Goal: Information Seeking & Learning: Learn about a topic

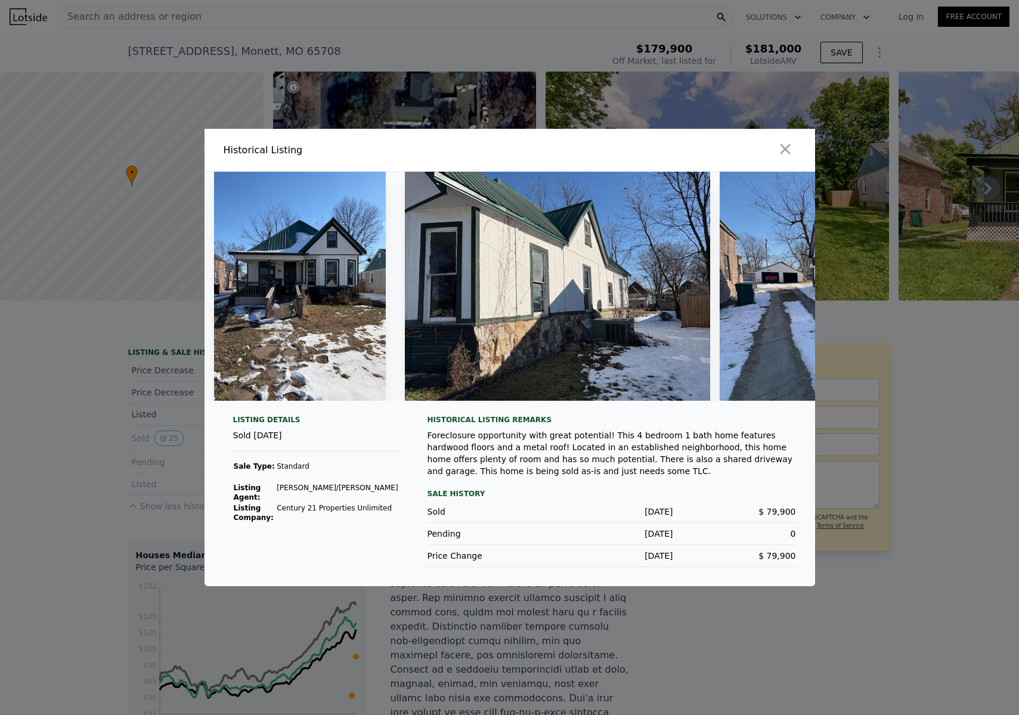
click at [333, 298] on img at bounding box center [300, 286] width 172 height 229
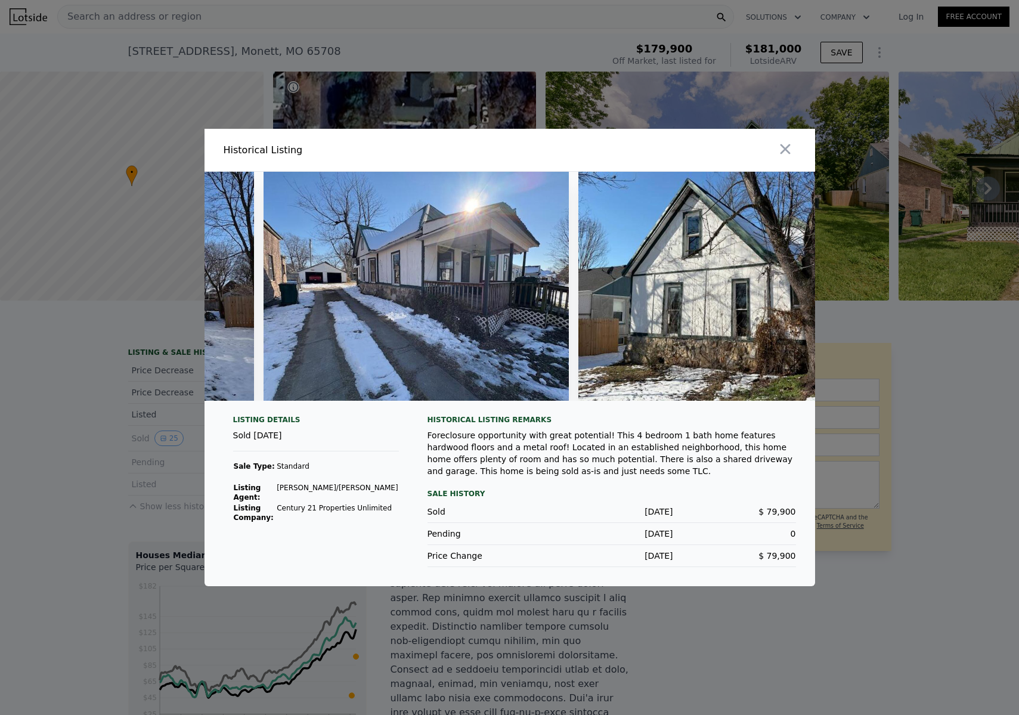
scroll to position [0, 463]
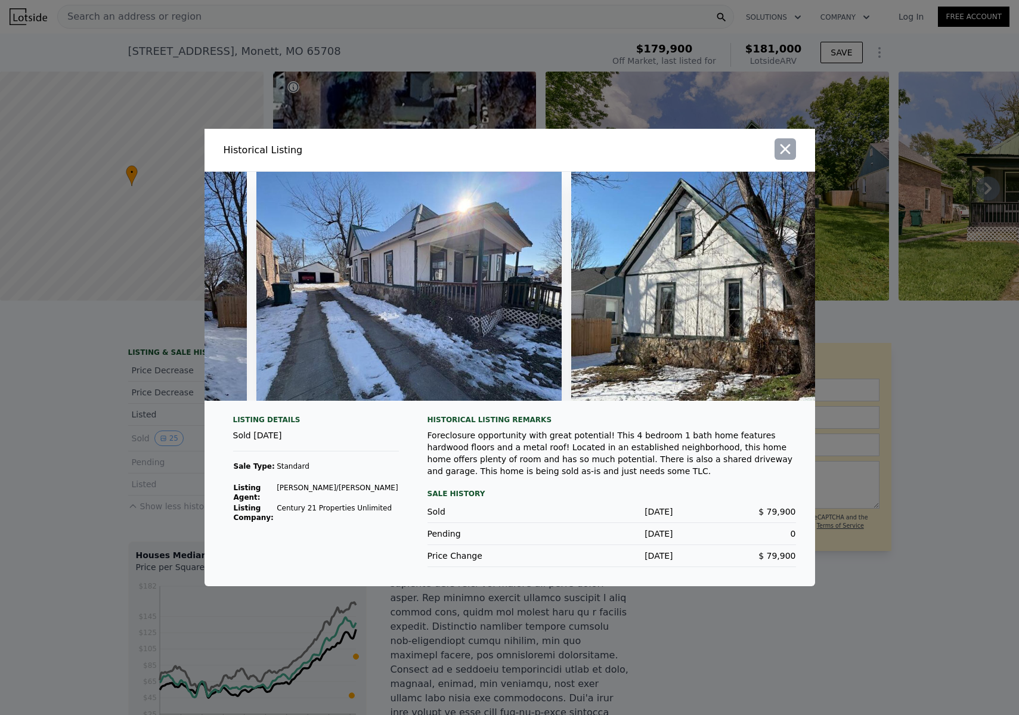
click at [781, 144] on icon "button" at bounding box center [785, 149] width 10 height 10
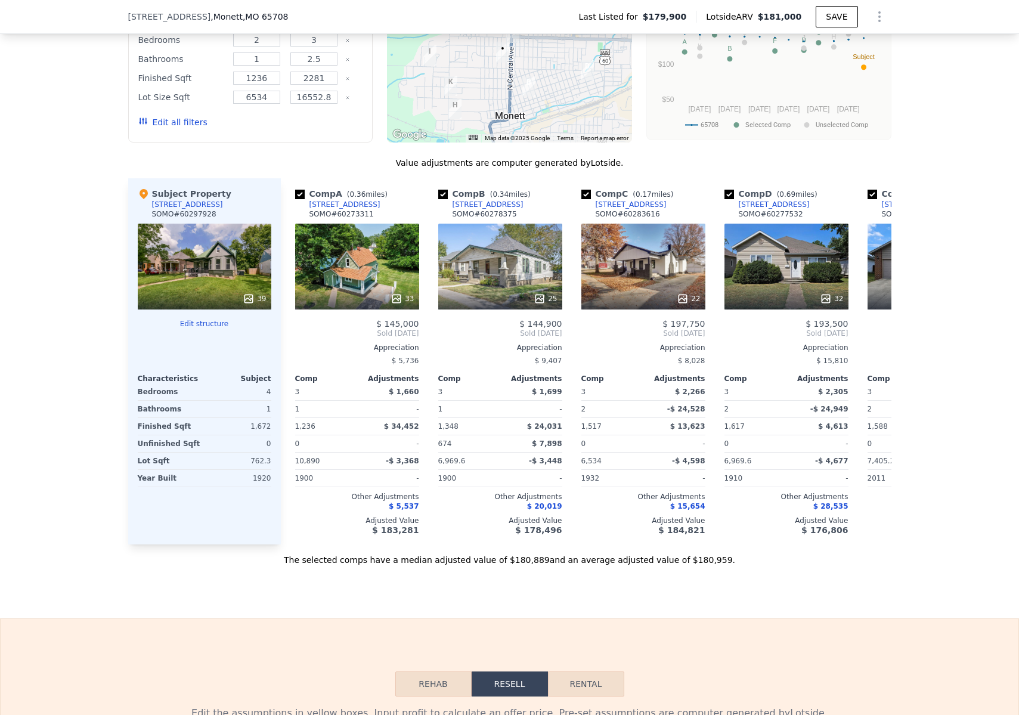
scroll to position [1215, 0]
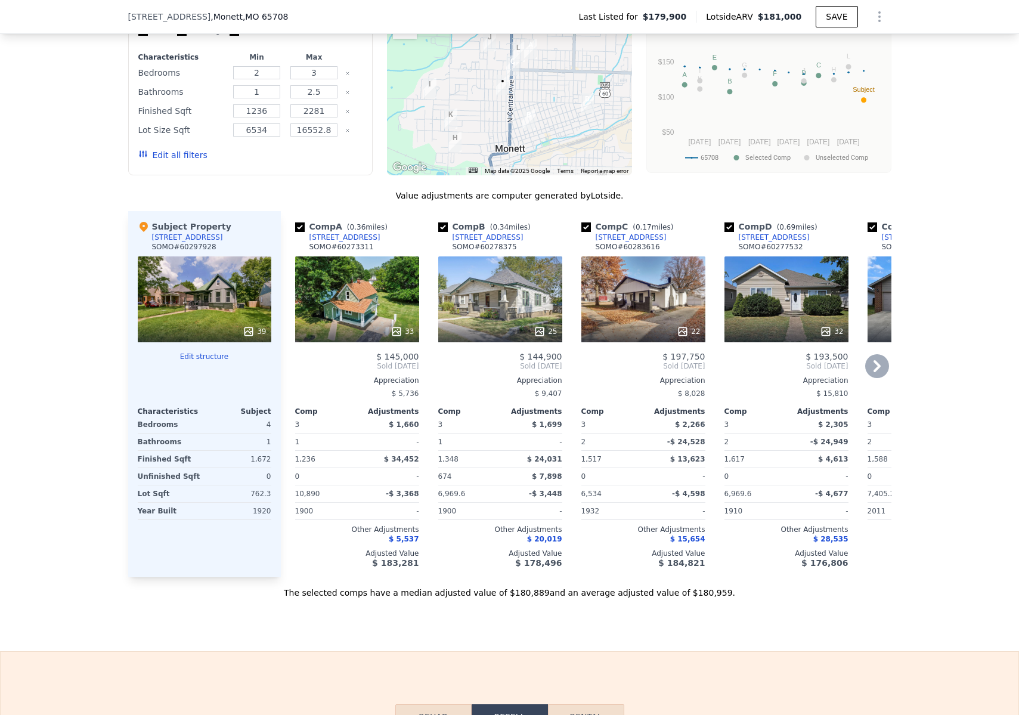
click at [361, 256] on div "33" at bounding box center [357, 299] width 124 height 86
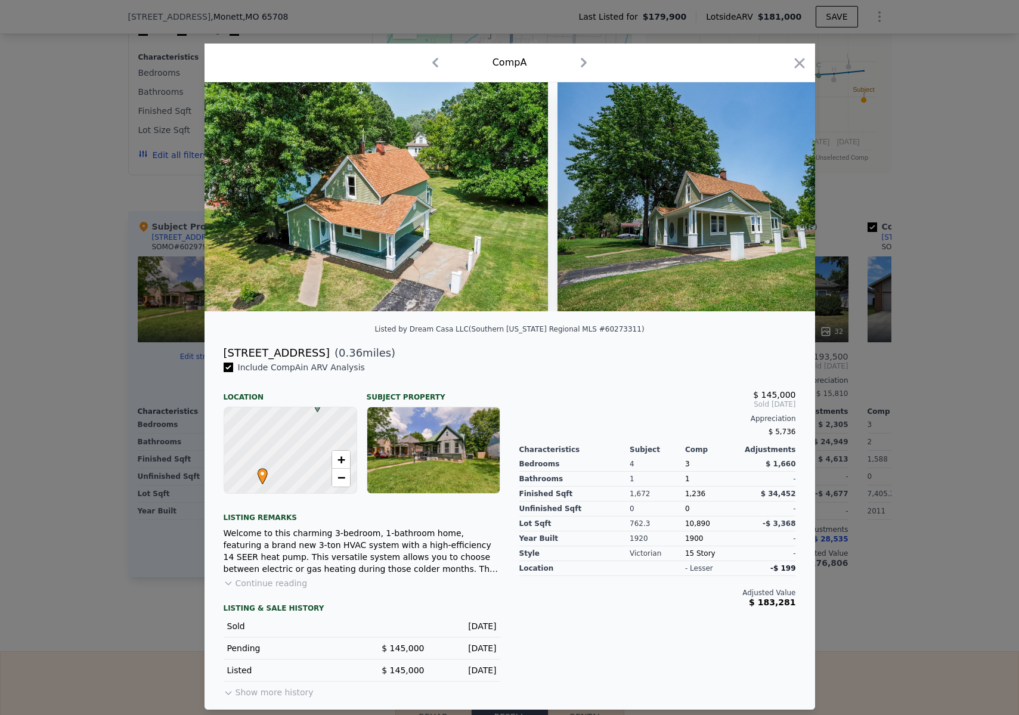
click at [253, 589] on button "Continue reading" at bounding box center [266, 583] width 84 height 12
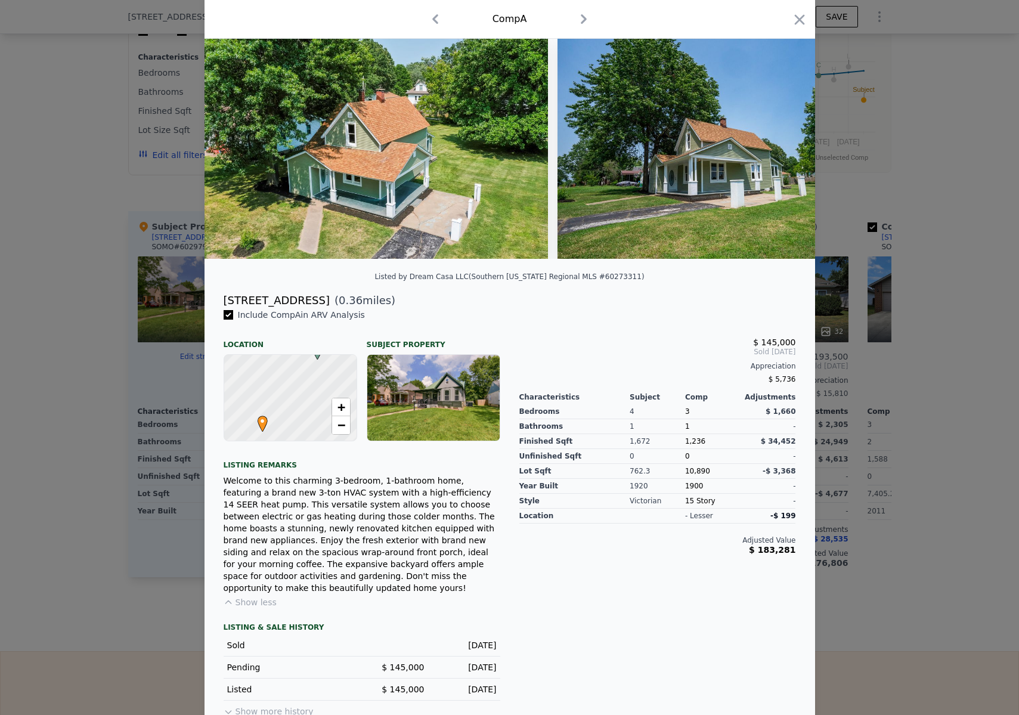
scroll to position [58, 0]
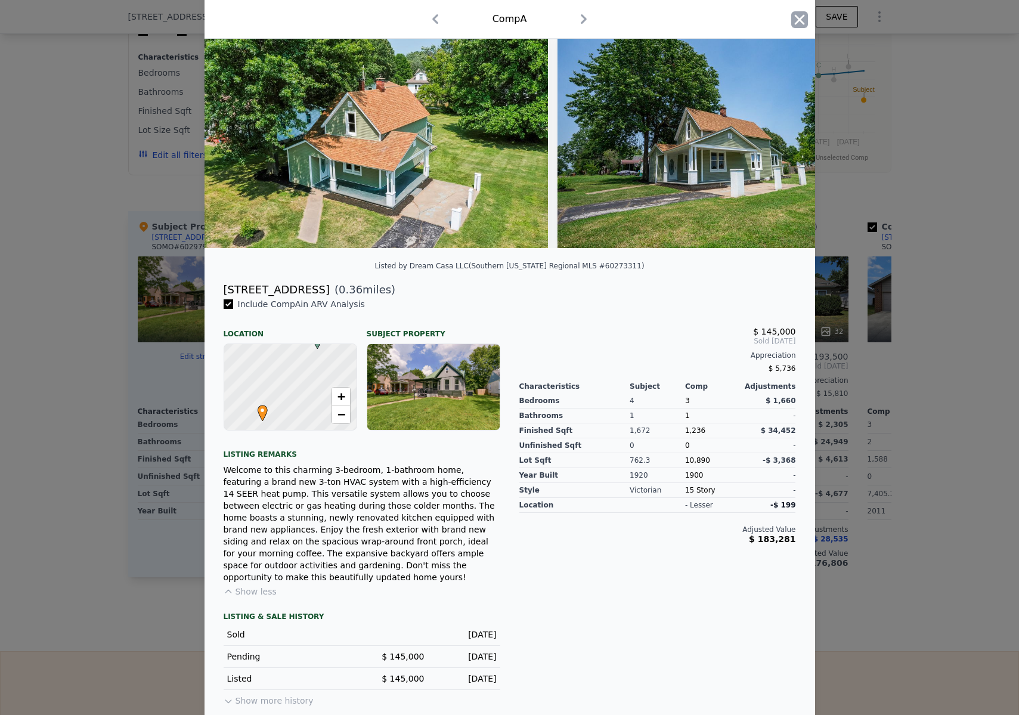
click at [794, 20] on icon "button" at bounding box center [799, 19] width 10 height 10
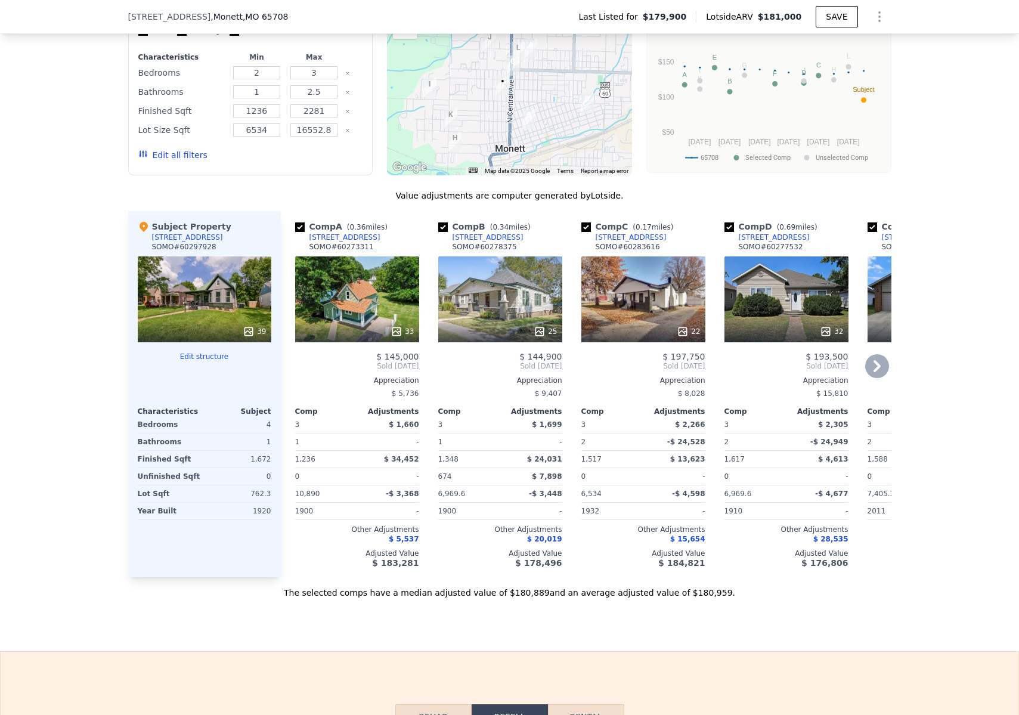
click at [638, 258] on div "22" at bounding box center [643, 299] width 124 height 86
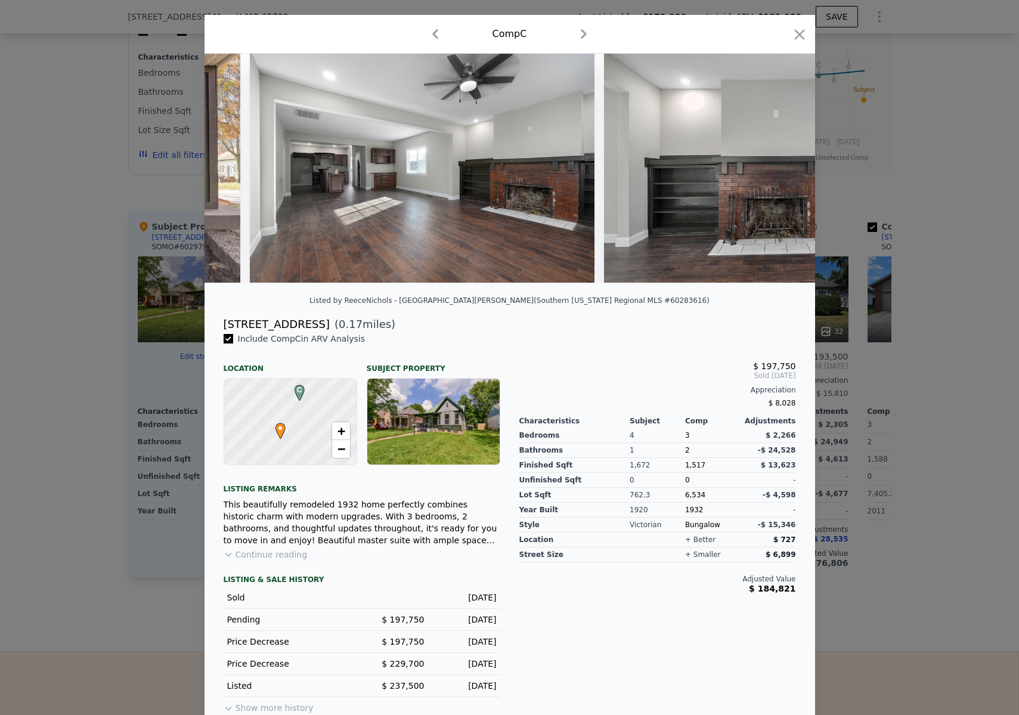
scroll to position [0, 655]
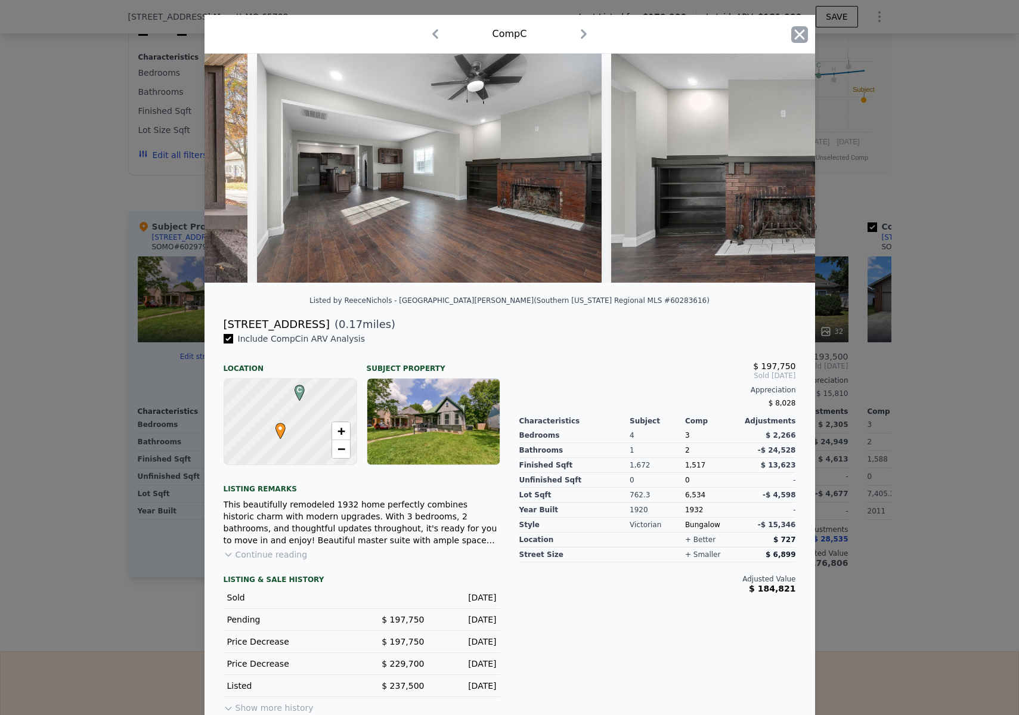
click at [795, 34] on icon "button" at bounding box center [799, 34] width 10 height 10
